Goal: Find specific page/section

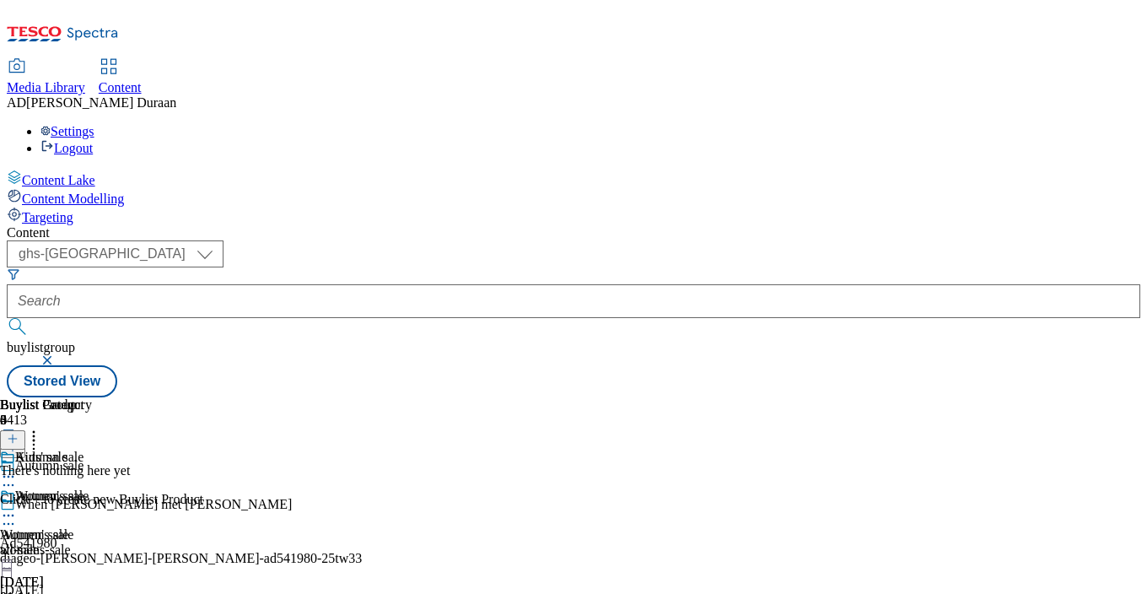
select select "ghs-[GEOGRAPHIC_DATA]"
click at [389, 284] on input "text" at bounding box center [574, 301] width 1134 height 34
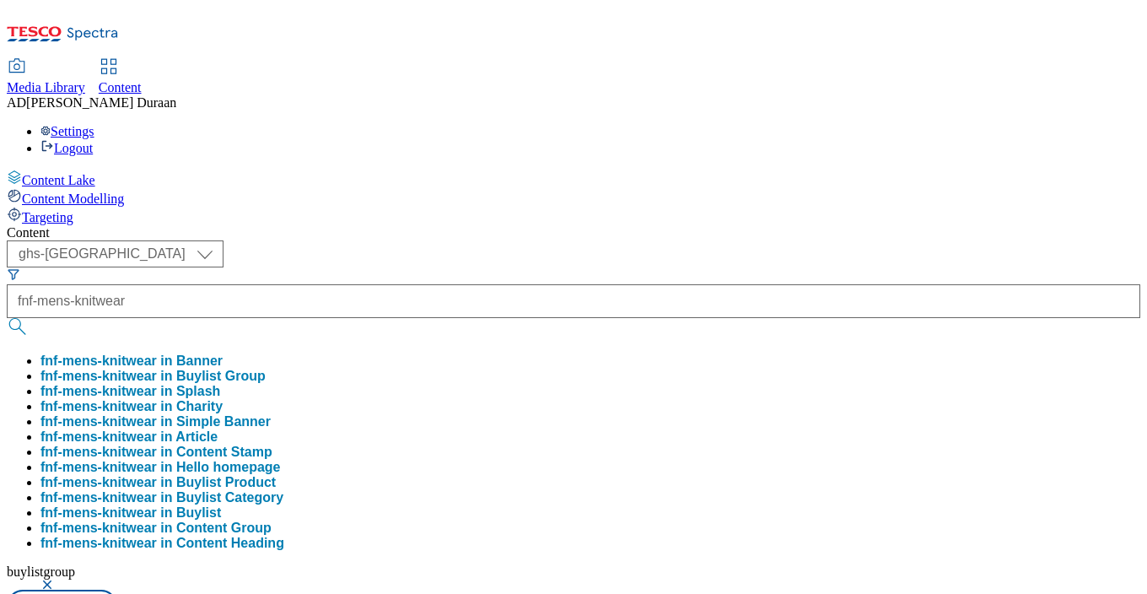
type input "fnf-mens-knitwear"
click at [7, 318] on button "submit" at bounding box center [19, 326] width 24 height 17
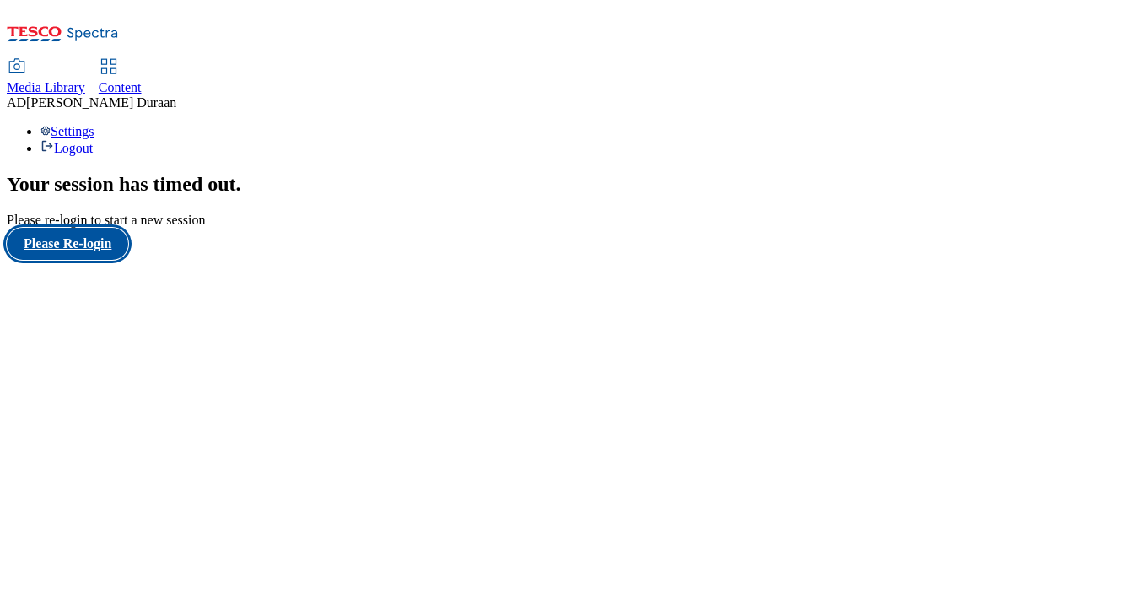
click at [110, 260] on button "Please Re-login" at bounding box center [67, 244] width 121 height 32
